Goal: Find contact information: Find contact information

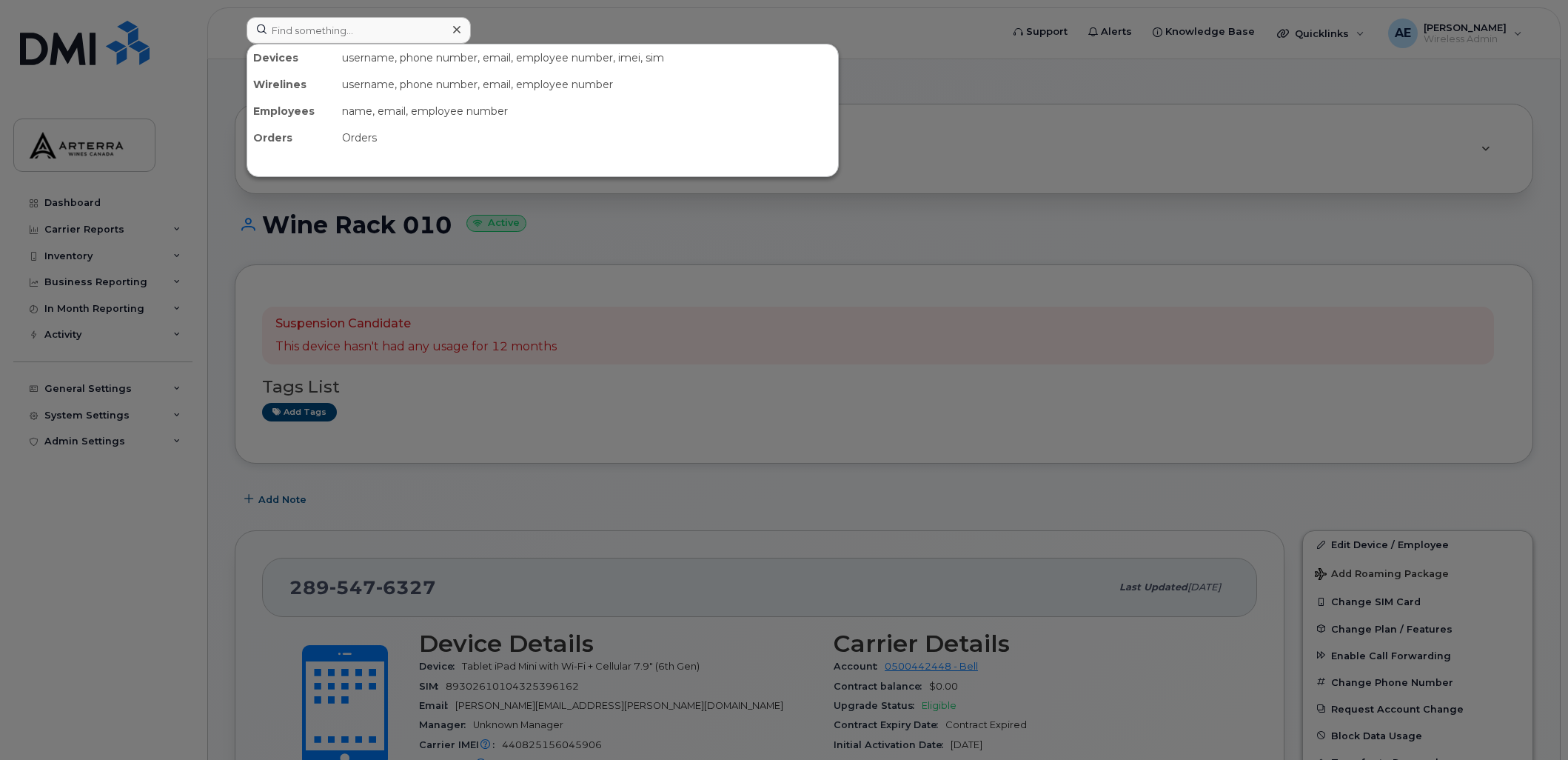
click at [338, 27] on input at bounding box center [358, 31] width 224 height 27
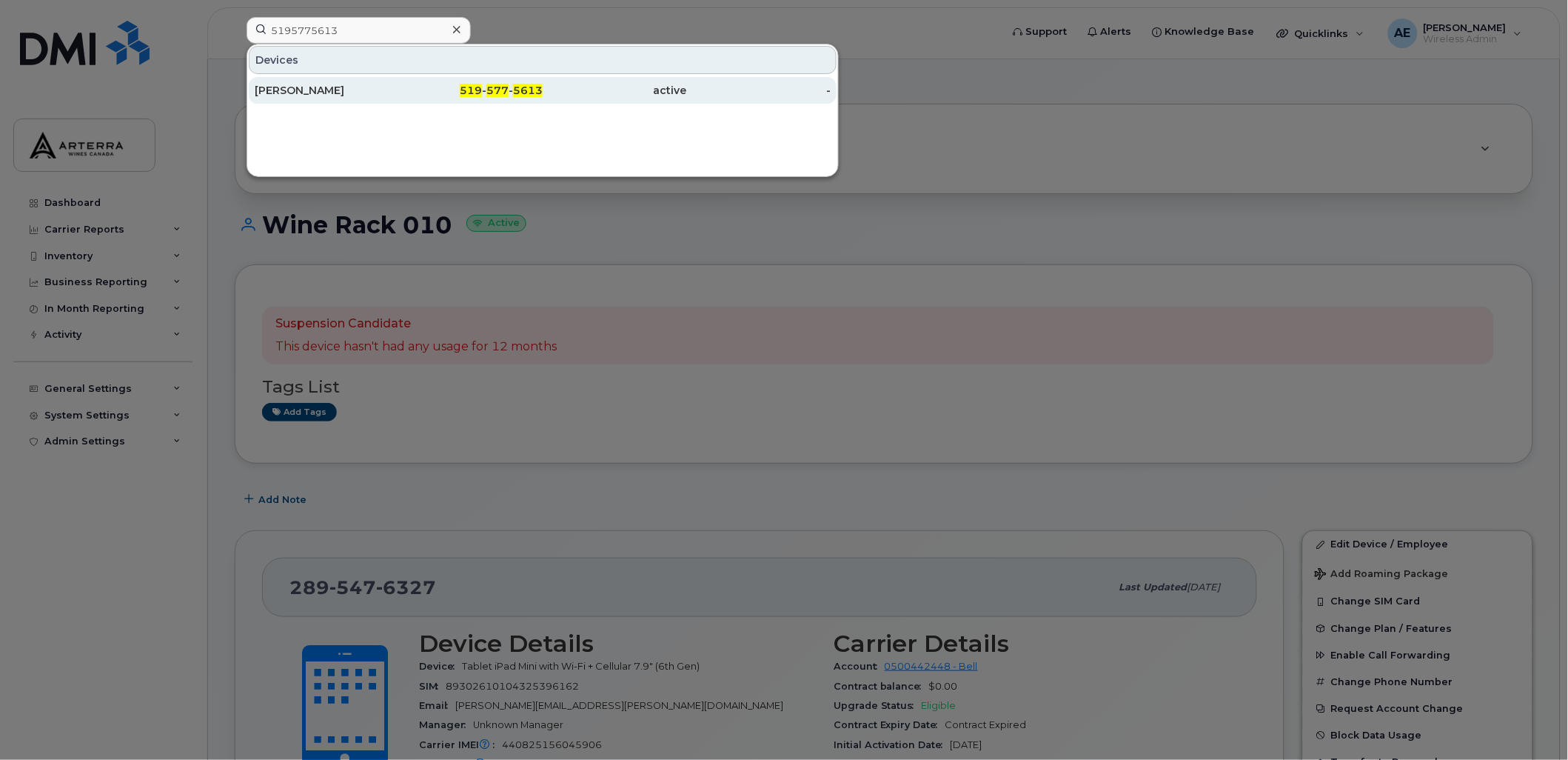
type input "5195775613"
click at [323, 85] on div "[PERSON_NAME]" at bounding box center [327, 90] width 144 height 15
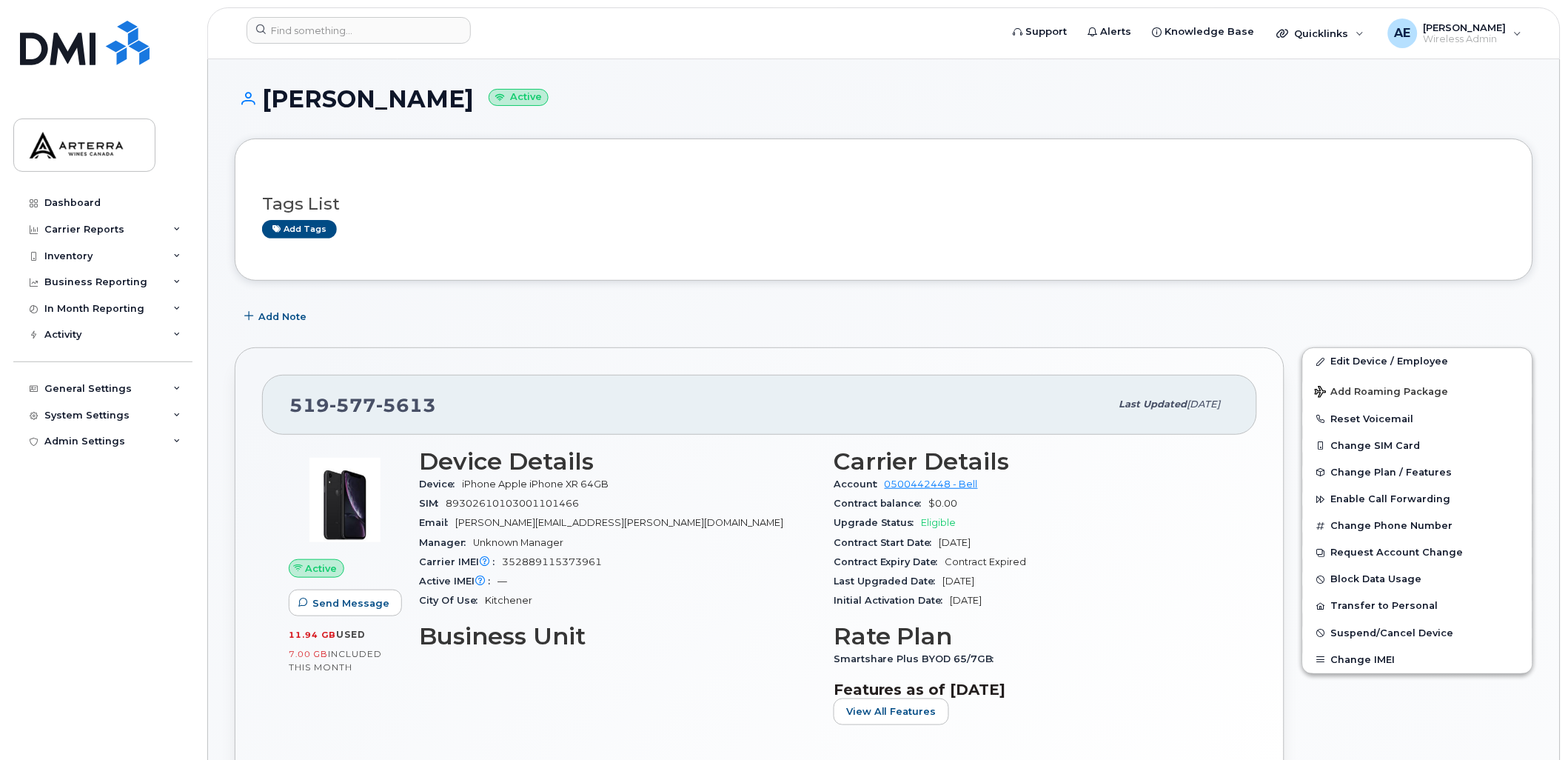
drag, startPoint x: 264, startPoint y: 95, endPoint x: 463, endPoint y: 104, distance: 199.2
click at [463, 104] on h1 "[PERSON_NAME] Active" at bounding box center [884, 99] width 1298 height 26
drag, startPoint x: 463, startPoint y: 104, endPoint x: 441, endPoint y: 104, distance: 22.0
copy h1 "[PERSON_NAME]"
drag, startPoint x: 430, startPoint y: 402, endPoint x: 286, endPoint y: 404, distance: 144.0
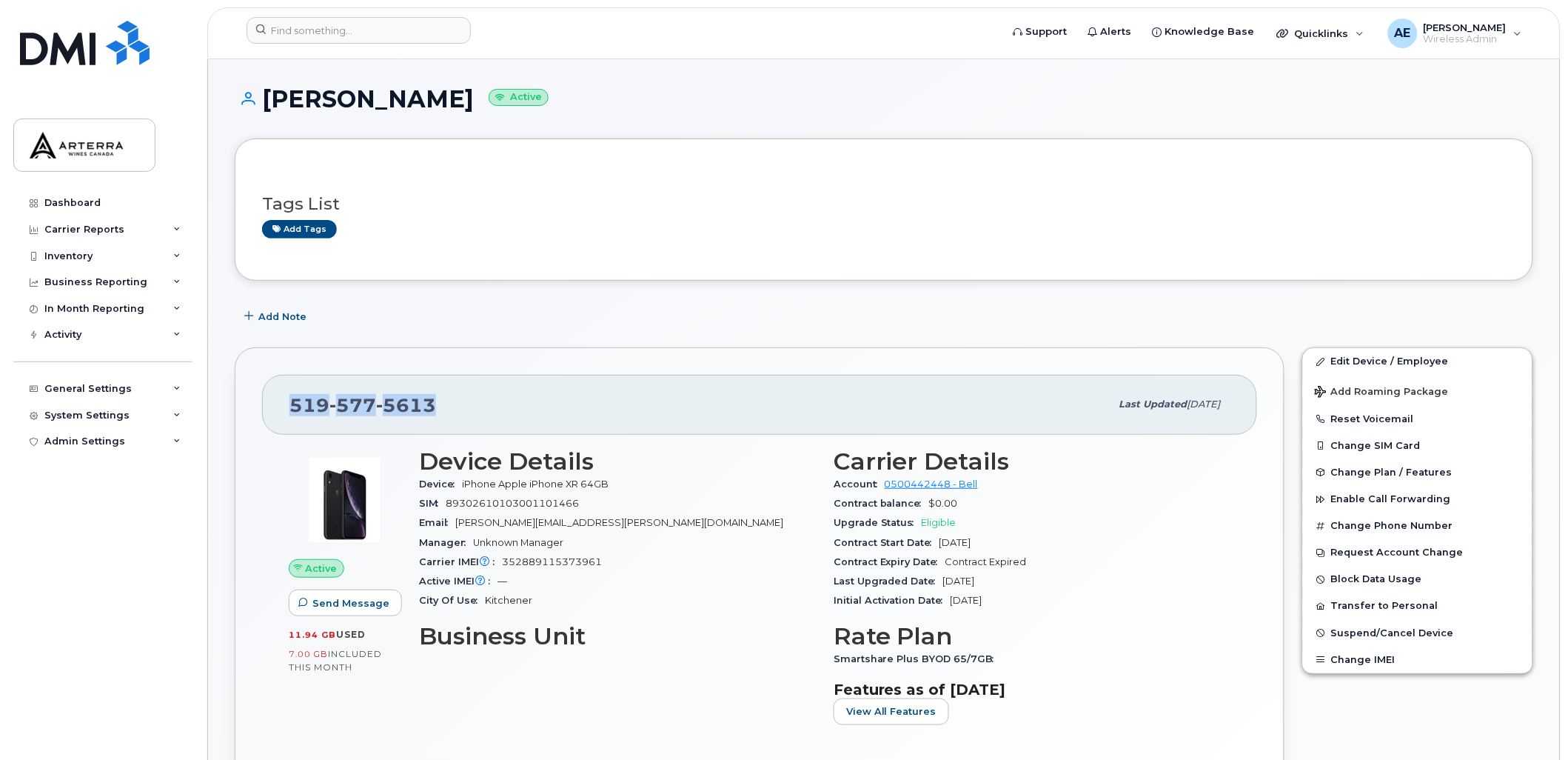
click at [286, 405] on div "519 577 5613 Last updated Apr 17, 2024" at bounding box center [759, 405] width 995 height 60
drag, startPoint x: 286, startPoint y: 404, endPoint x: 310, endPoint y: 404, distance: 24.0
copy span "519 577 5613"
click at [392, 33] on input at bounding box center [358, 31] width 224 height 27
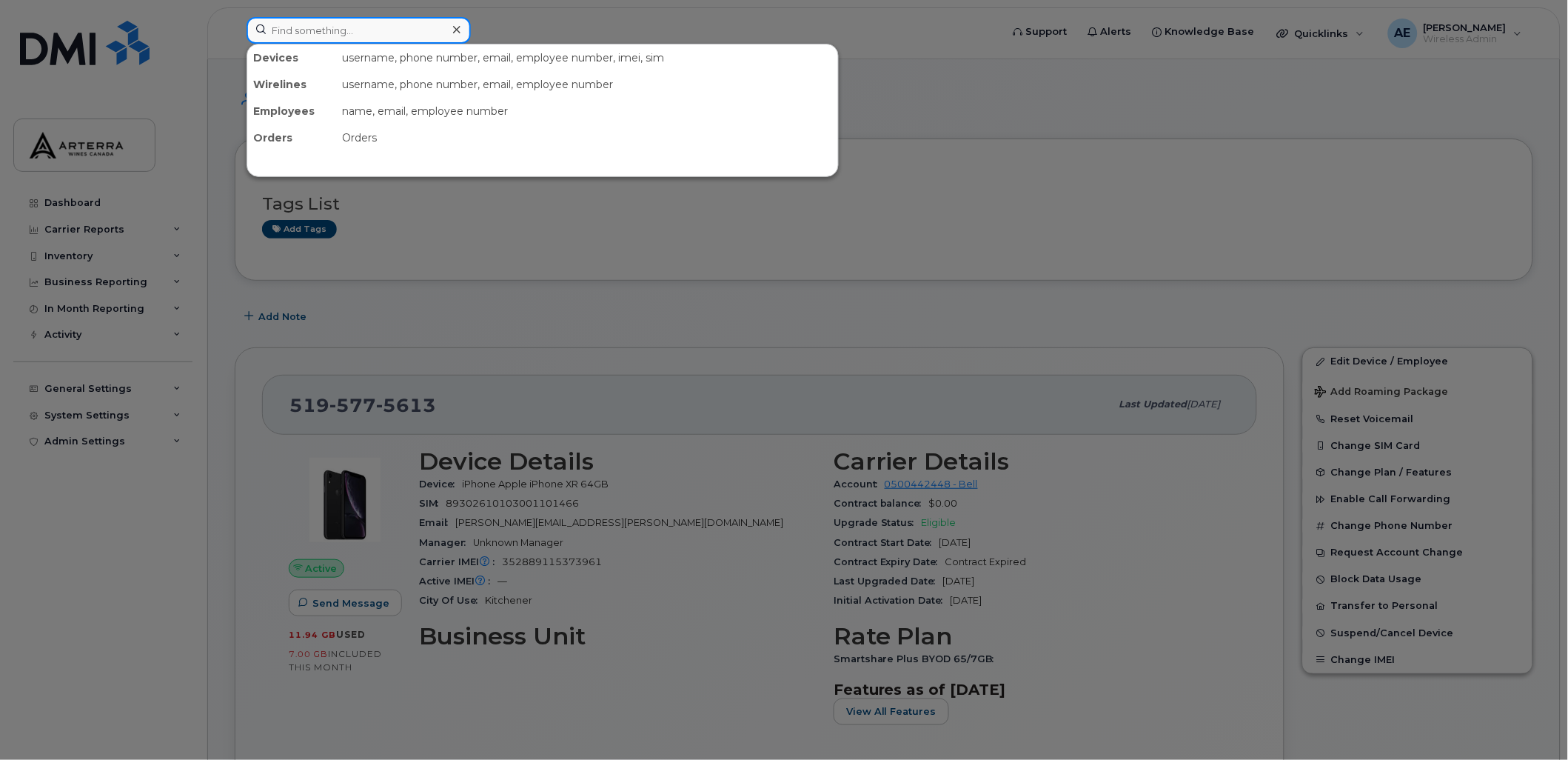
paste input "289) 547-2518"
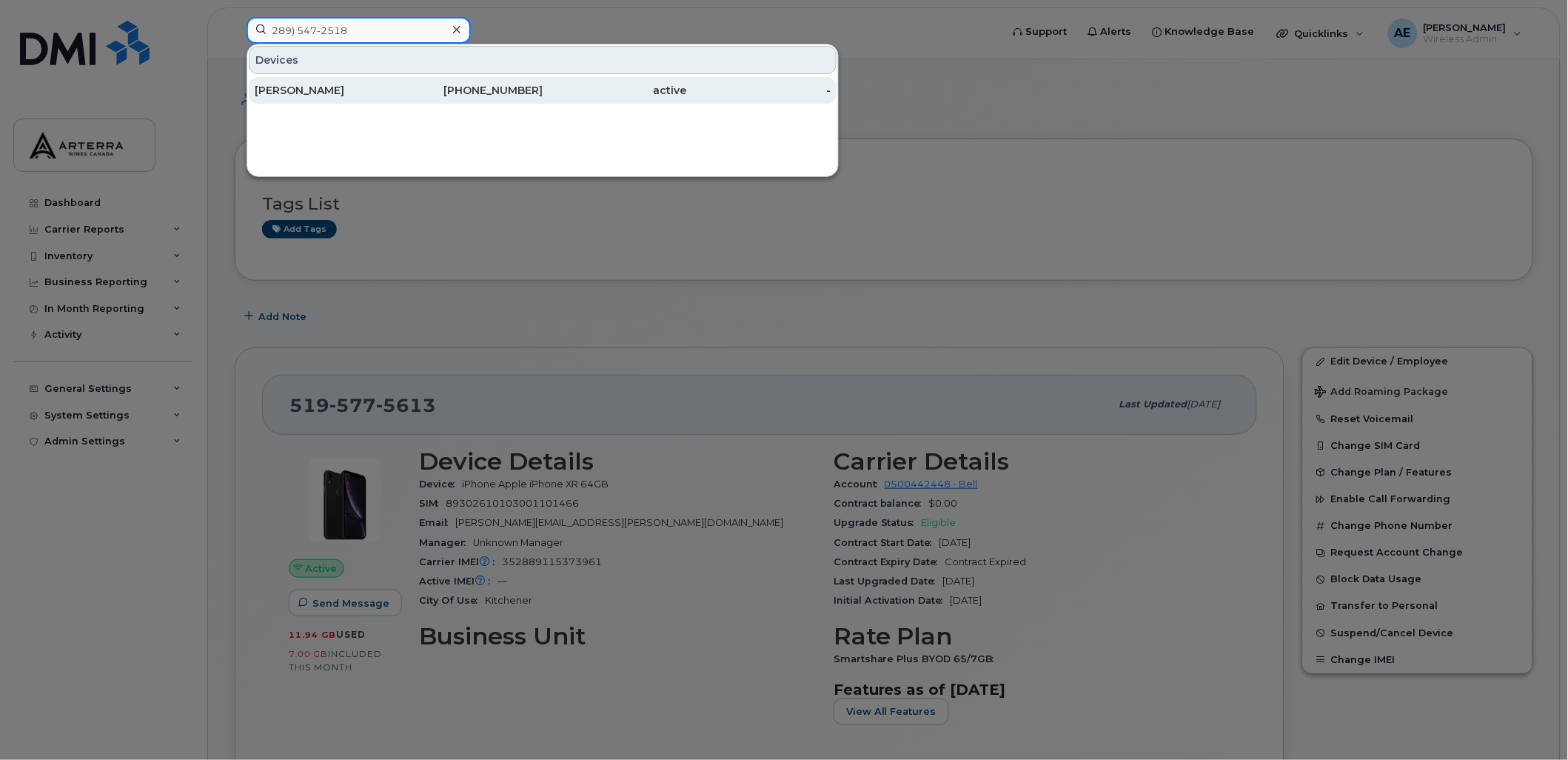
type input "289) 547-2518"
click at [330, 86] on div "[PERSON_NAME]" at bounding box center [327, 90] width 144 height 15
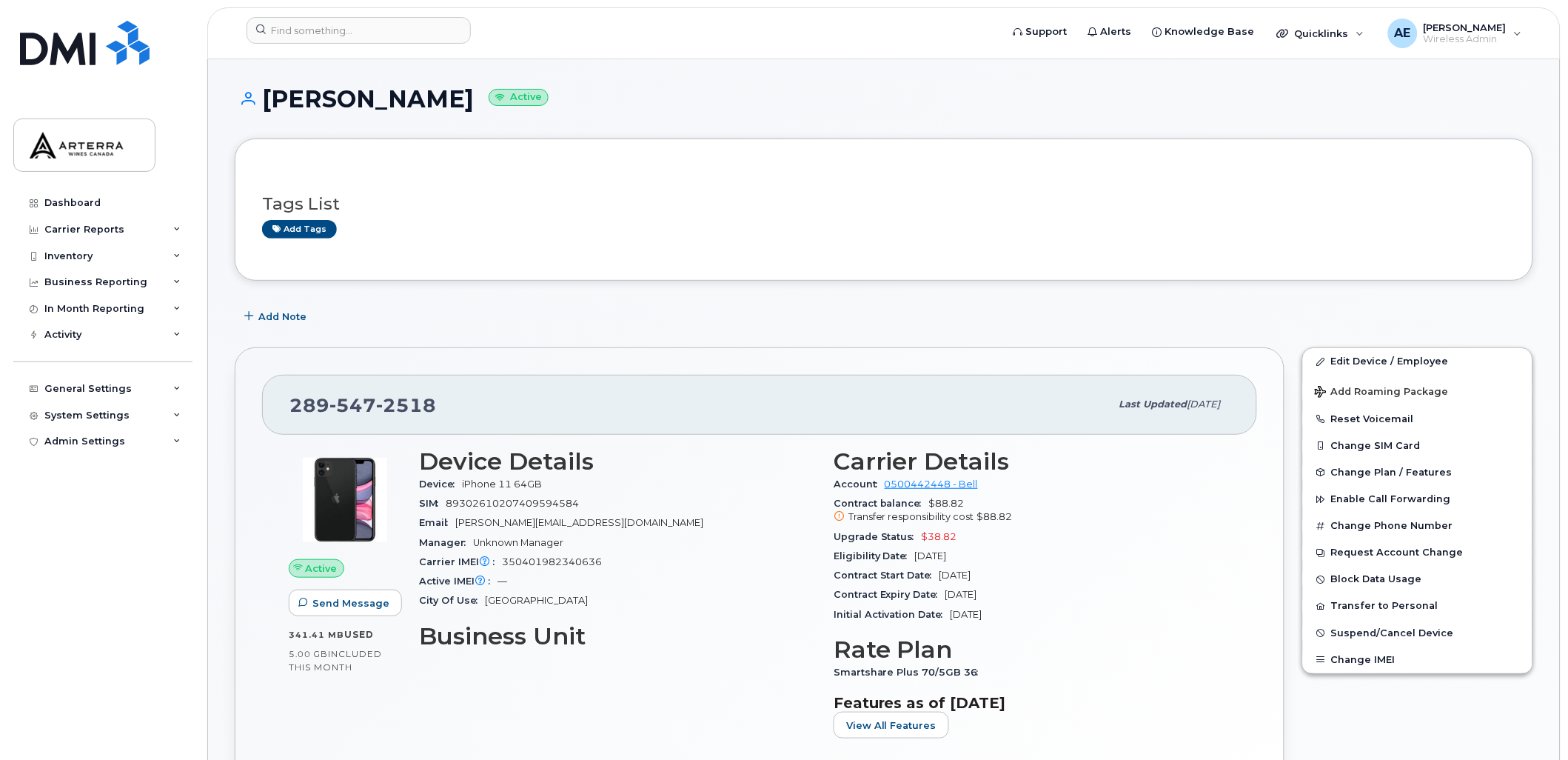
drag, startPoint x: 270, startPoint y: 94, endPoint x: 448, endPoint y: 102, distance: 178.2
click at [448, 102] on h1 "[PERSON_NAME] Active" at bounding box center [884, 99] width 1298 height 26
copy h1 "[PERSON_NAME]"
click at [793, 172] on div "Tags List Add tags" at bounding box center [884, 209] width 1243 height 87
drag, startPoint x: 263, startPoint y: 95, endPoint x: 450, endPoint y: 98, distance: 187.0
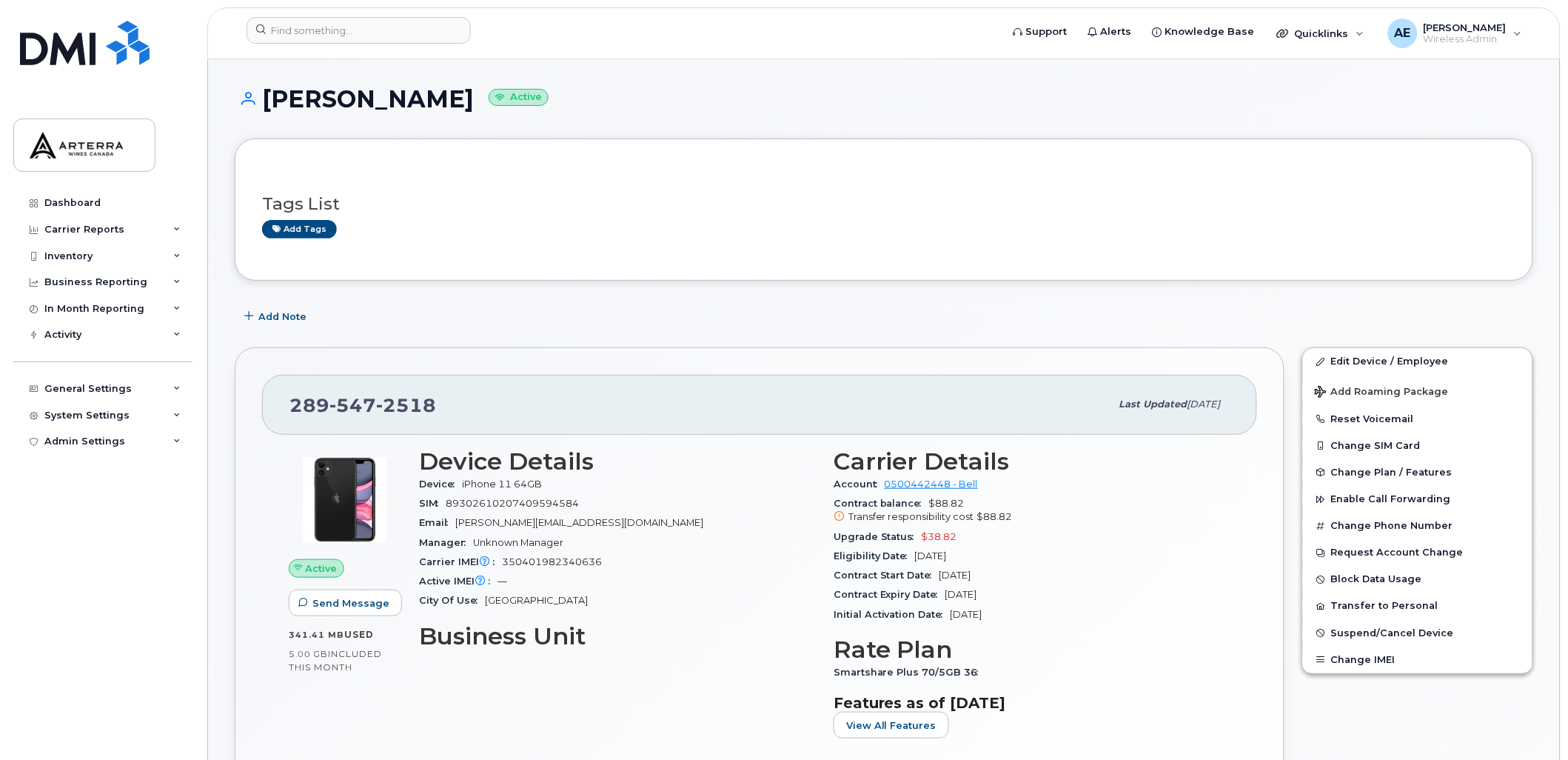
click at [450, 98] on h1 "[PERSON_NAME] Active" at bounding box center [884, 99] width 1298 height 26
copy h1 "[PERSON_NAME]"
